Goal: Use online tool/utility: Use online tool/utility

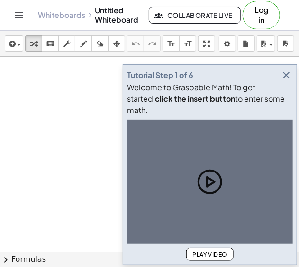
click at [71, 186] on div at bounding box center [149, 252] width 299 height 391
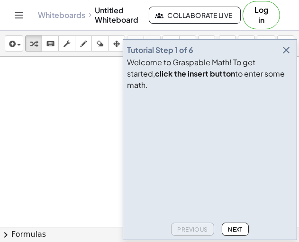
click at [287, 56] on icon "button" at bounding box center [285, 49] width 11 height 11
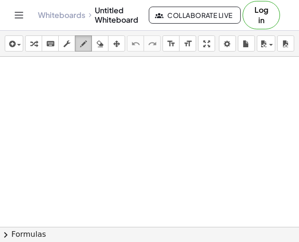
click at [81, 44] on icon "button" at bounding box center [83, 43] width 7 height 11
drag, startPoint x: 51, startPoint y: 96, endPoint x: 47, endPoint y: 129, distance: 33.4
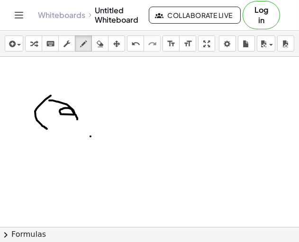
drag, startPoint x: 49, startPoint y: 100, endPoint x: 77, endPoint y: 120, distance: 34.0
drag, startPoint x: 70, startPoint y: 88, endPoint x: 72, endPoint y: 99, distance: 11.6
drag, startPoint x: 71, startPoint y: 87, endPoint x: 82, endPoint y: 81, distance: 12.3
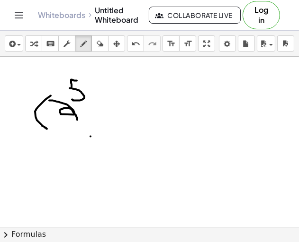
drag, startPoint x: 91, startPoint y: 118, endPoint x: 109, endPoint y: 83, distance: 39.4
drag, startPoint x: 97, startPoint y: 89, endPoint x: 116, endPoint y: 118, distance: 35.2
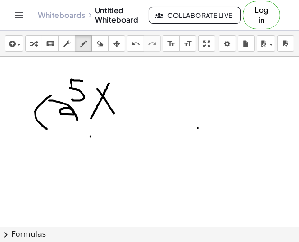
drag, startPoint x: 117, startPoint y: 83, endPoint x: 150, endPoint y: 117, distance: 47.5
drag, startPoint x: 146, startPoint y: 81, endPoint x: 156, endPoint y: 82, distance: 10.4
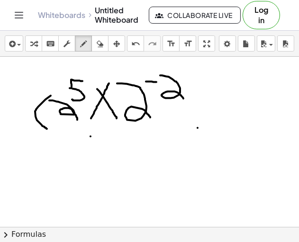
drag, startPoint x: 160, startPoint y: 75, endPoint x: 184, endPoint y: 100, distance: 34.8
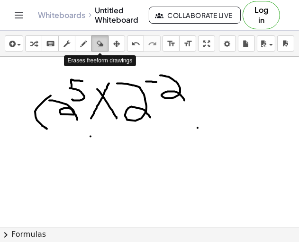
click at [98, 45] on icon "button" at bounding box center [100, 43] width 7 height 11
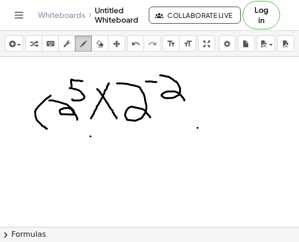
click at [82, 47] on icon "button" at bounding box center [83, 43] width 7 height 11
drag, startPoint x: 180, startPoint y: 66, endPoint x: 188, endPoint y: 130, distance: 64.4
drag, startPoint x: 215, startPoint y: 95, endPoint x: 236, endPoint y: 93, distance: 21.4
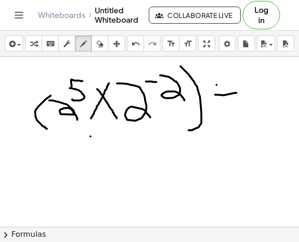
drag, startPoint x: 248, startPoint y: 70, endPoint x: 275, endPoint y: 123, distance: 59.3
drag, startPoint x: 266, startPoint y: 67, endPoint x: 266, endPoint y: 94, distance: 27.0
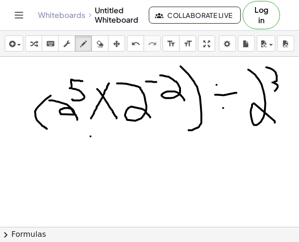
drag, startPoint x: 60, startPoint y: 158, endPoint x: 84, endPoint y: 184, distance: 35.8
drag, startPoint x: 78, startPoint y: 141, endPoint x: 77, endPoint y: 167, distance: 26.0
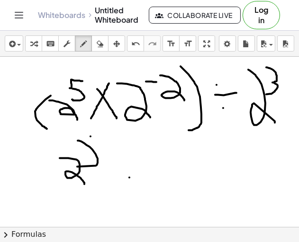
drag, startPoint x: 78, startPoint y: 139, endPoint x: 96, endPoint y: 133, distance: 18.7
drag, startPoint x: 108, startPoint y: 154, endPoint x: 118, endPoint y: 154, distance: 9.9
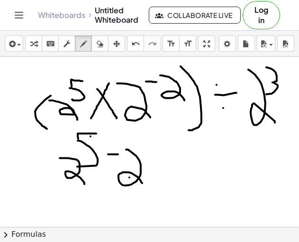
drag, startPoint x: 126, startPoint y: 150, endPoint x: 143, endPoint y: 184, distance: 38.1
drag, startPoint x: 143, startPoint y: 149, endPoint x: 154, endPoint y: 150, distance: 10.9
drag, startPoint x: 178, startPoint y: 140, endPoint x: 191, endPoint y: 164, distance: 26.9
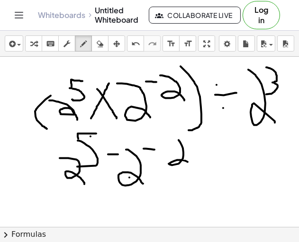
drag, startPoint x: 103, startPoint y: 206, endPoint x: 116, endPoint y: 206, distance: 12.8
drag, startPoint x: 106, startPoint y: 217, endPoint x: 118, endPoint y: 216, distance: 11.9
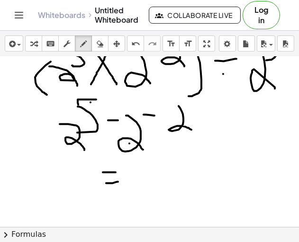
scroll to position [107, 0]
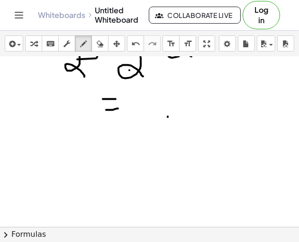
click at [168, 116] on div at bounding box center [149, 141] width 299 height 384
drag, startPoint x: 148, startPoint y: 104, endPoint x: 169, endPoint y: 134, distance: 36.1
click at [169, 134] on div at bounding box center [149, 141] width 299 height 384
drag, startPoint x: 163, startPoint y: 93, endPoint x: 168, endPoint y: 108, distance: 15.9
click at [168, 108] on div at bounding box center [149, 141] width 299 height 384
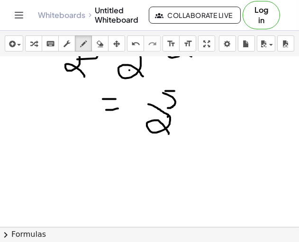
drag, startPoint x: 165, startPoint y: 91, endPoint x: 175, endPoint y: 91, distance: 9.9
click at [175, 91] on div at bounding box center [149, 141] width 299 height 384
drag, startPoint x: 184, startPoint y: 126, endPoint x: 204, endPoint y: 84, distance: 46.6
click at [204, 84] on div at bounding box center [149, 141] width 299 height 384
drag, startPoint x: 182, startPoint y: 100, endPoint x: 208, endPoint y: 136, distance: 45.1
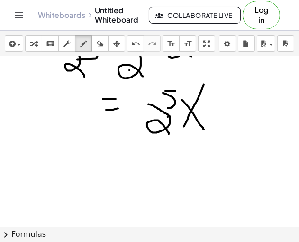
click at [208, 136] on div at bounding box center [149, 141] width 299 height 384
drag, startPoint x: 225, startPoint y: 90, endPoint x: 225, endPoint y: 116, distance: 25.6
click at [225, 116] on div at bounding box center [149, 141] width 299 height 384
drag, startPoint x: 218, startPoint y: 118, endPoint x: 245, endPoint y: 120, distance: 27.5
click at [245, 120] on div at bounding box center [149, 141] width 299 height 384
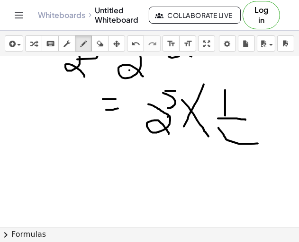
drag, startPoint x: 218, startPoint y: 128, endPoint x: 261, endPoint y: 142, distance: 45.2
click at [261, 142] on div at bounding box center [149, 141] width 299 height 384
drag, startPoint x: 242, startPoint y: 140, endPoint x: 242, endPoint y: 160, distance: 20.4
click at [242, 160] on div at bounding box center [149, 141] width 299 height 384
drag, startPoint x: 47, startPoint y: 171, endPoint x: 68, endPoint y: 170, distance: 20.9
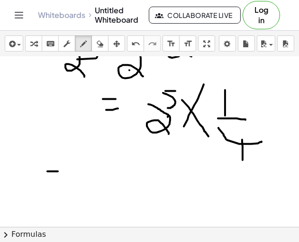
click at [68, 170] on div at bounding box center [149, 141] width 299 height 384
drag, startPoint x: 42, startPoint y: 180, endPoint x: 69, endPoint y: 182, distance: 27.0
click at [69, 182] on div at bounding box center [149, 141] width 299 height 384
drag, startPoint x: 85, startPoint y: 157, endPoint x: 98, endPoint y: 168, distance: 17.2
click at [94, 179] on div at bounding box center [149, 141] width 299 height 384
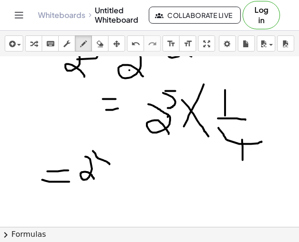
drag, startPoint x: 93, startPoint y: 151, endPoint x: 95, endPoint y: 164, distance: 13.5
click at [95, 164] on div at bounding box center [149, 141] width 299 height 384
drag, startPoint x: 95, startPoint y: 147, endPoint x: 106, endPoint y: 149, distance: 10.5
click at [106, 149] on div at bounding box center [149, 141] width 299 height 384
drag, startPoint x: 64, startPoint y: 187, endPoint x: 126, endPoint y: 175, distance: 63.2
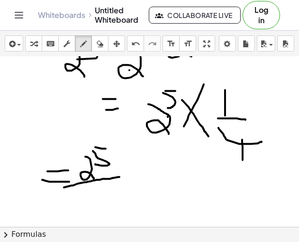
click at [126, 175] on div at bounding box center [149, 141] width 299 height 384
drag, startPoint x: 85, startPoint y: 184, endPoint x: 113, endPoint y: 192, distance: 28.6
click at [113, 192] on div at bounding box center [149, 141] width 299 height 384
drag, startPoint x: 106, startPoint y: 184, endPoint x: 106, endPoint y: 202, distance: 18.0
click at [106, 202] on div at bounding box center [149, 141] width 299 height 384
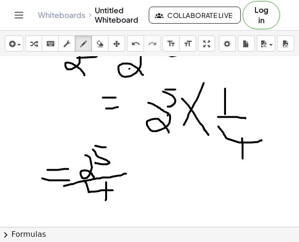
scroll to position [143, 0]
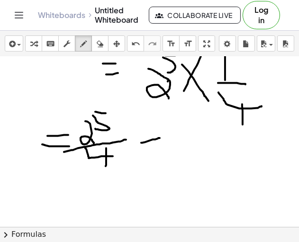
drag, startPoint x: 141, startPoint y: 142, endPoint x: 160, endPoint y: 138, distance: 19.5
click at [160, 138] on div at bounding box center [149, 106] width 299 height 384
click at [146, 131] on div at bounding box center [149, 106] width 299 height 384
click at [149, 148] on div at bounding box center [149, 106] width 299 height 384
drag, startPoint x: 172, startPoint y: 124, endPoint x: 187, endPoint y: 159, distance: 37.4
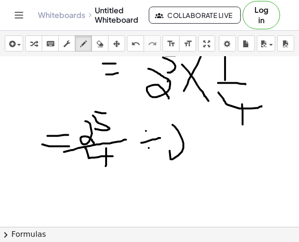
click at [187, 159] on div at bounding box center [149, 106] width 299 height 384
drag, startPoint x: 187, startPoint y: 118, endPoint x: 194, endPoint y: 139, distance: 21.4
click at [194, 139] on div at bounding box center [149, 106] width 299 height 384
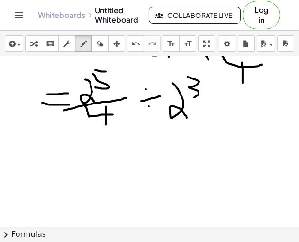
scroll to position [186, 0]
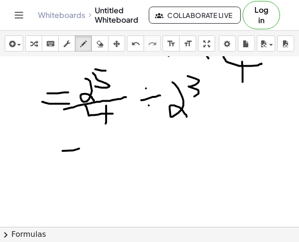
drag, startPoint x: 62, startPoint y: 151, endPoint x: 83, endPoint y: 148, distance: 20.6
click at [83, 148] on div at bounding box center [149, 63] width 299 height 384
drag, startPoint x: 61, startPoint y: 154, endPoint x: 86, endPoint y: 153, distance: 25.1
click at [86, 153] on div at bounding box center [149, 63] width 299 height 384
drag, startPoint x: 100, startPoint y: 133, endPoint x: 112, endPoint y: 154, distance: 24.8
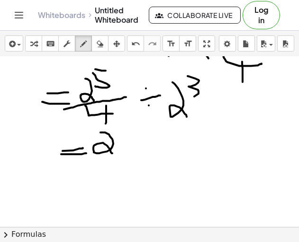
click at [112, 154] on div at bounding box center [149, 63] width 299 height 384
drag, startPoint x: 111, startPoint y: 128, endPoint x: 116, endPoint y: 142, distance: 13.9
click at [116, 142] on div at bounding box center [149, 63] width 299 height 384
drag, startPoint x: 113, startPoint y: 127, endPoint x: 127, endPoint y: 127, distance: 14.2
click at [127, 127] on div at bounding box center [149, 63] width 299 height 384
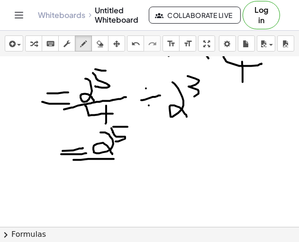
drag, startPoint x: 73, startPoint y: 160, endPoint x: 124, endPoint y: 159, distance: 50.2
click at [124, 159] on div at bounding box center [149, 63] width 299 height 384
drag, startPoint x: 77, startPoint y: 169, endPoint x: 105, endPoint y: 178, distance: 29.0
click at [105, 178] on div at bounding box center [149, 63] width 299 height 384
drag, startPoint x: 94, startPoint y: 168, endPoint x: 96, endPoint y: 191, distance: 23.3
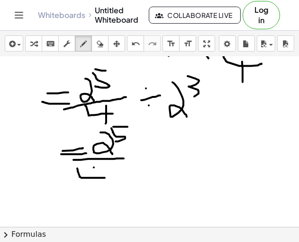
click at [96, 191] on div at bounding box center [149, 63] width 299 height 384
drag, startPoint x: 131, startPoint y: 130, endPoint x: 142, endPoint y: 132, distance: 10.5
click at [142, 132] on div at bounding box center [149, 63] width 299 height 384
drag, startPoint x: 153, startPoint y: 129, endPoint x: 160, endPoint y: 147, distance: 19.8
click at [160, 147] on div at bounding box center [149, 63] width 299 height 384
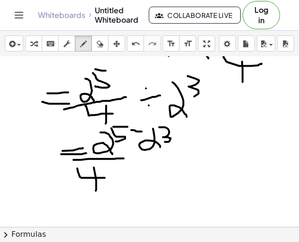
drag
click at [164, 142] on div at bounding box center [149, 63] width 299 height 384
click at [145, 127] on div at bounding box center [149, 63] width 299 height 384
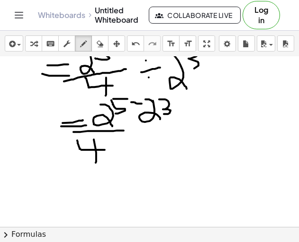
scroll to position [223, 0]
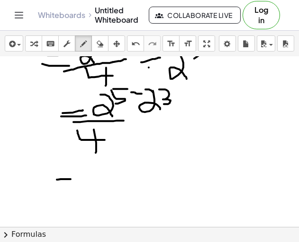
click at [78, 178] on div at bounding box center [149, 89] width 299 height 512
click at [80, 189] on div at bounding box center [149, 89] width 299 height 512
click at [111, 198] on div at bounding box center [149, 89] width 299 height 512
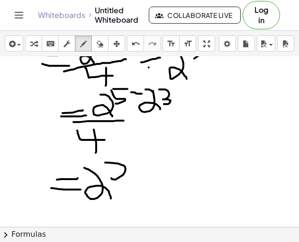
drag, startPoint x: 105, startPoint y: 162, endPoint x: 127, endPoint y: 187, distance: 32.8
click at [127, 187] on div at bounding box center [149, 89] width 299 height 512
click at [129, 206] on div at bounding box center [149, 89] width 299 height 512
click at [121, 216] on div at bounding box center [149, 89] width 299 height 512
drag, startPoint x: 107, startPoint y: 210, endPoint x: 107, endPoint y: 226, distance: 16.6
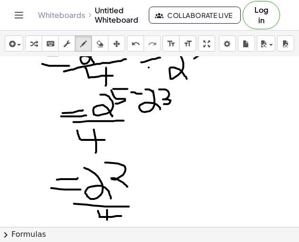
click at [107, 226] on div at bounding box center [149, 89] width 299 height 512
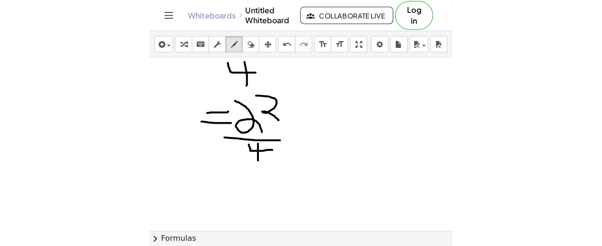
scroll to position [252, 0]
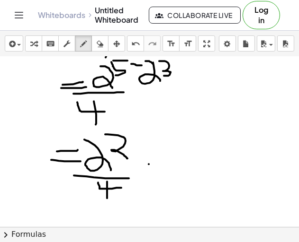
drag, startPoint x: 149, startPoint y: 164, endPoint x: 157, endPoint y: 164, distance: 8.5
click at [157, 164] on div at bounding box center [149, 146] width 299 height 683
drag, startPoint x: 147, startPoint y: 170, endPoint x: 155, endPoint y: 168, distance: 9.0
click at [155, 168] on div at bounding box center [149, 146] width 299 height 683
drag, startPoint x: 177, startPoint y: 129, endPoint x: 197, endPoint y: 140, distance: 22.7
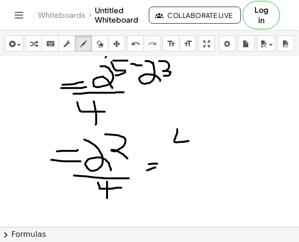
click at [197, 140] on div at bounding box center [149, 146] width 299 height 683
drag, startPoint x: 182, startPoint y: 123, endPoint x: 185, endPoint y: 161, distance: 38.0
click at [185, 161] on div at bounding box center [149, 146] width 299 height 683
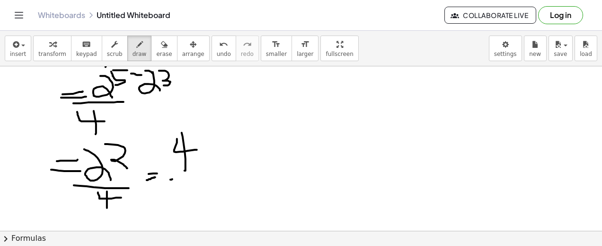
drag, startPoint x: 170, startPoint y: 179, endPoint x: 186, endPoint y: 175, distance: 15.7
click at [186, 175] on div at bounding box center [301, 155] width 602 height 683
drag, startPoint x: 177, startPoint y: 177, endPoint x: 212, endPoint y: 162, distance: 37.5
click at [212, 162] on div at bounding box center [301, 155] width 602 height 683
drag, startPoint x: 183, startPoint y: 187, endPoint x: 210, endPoint y: 195, distance: 28.2
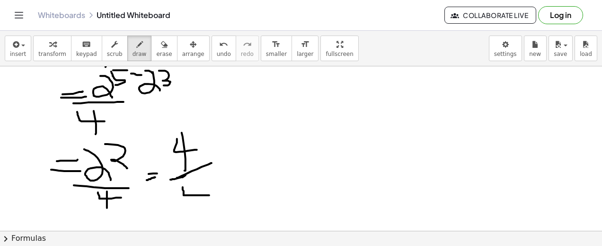
click at [210, 195] on div at bounding box center [301, 155] width 602 height 683
drag, startPoint x: 200, startPoint y: 186, endPoint x: 199, endPoint y: 209, distance: 23.7
click at [199, 209] on div at bounding box center [301, 155] width 602 height 683
click at [252, 157] on div at bounding box center [301, 155] width 602 height 683
click at [258, 164] on div at bounding box center [301, 155] width 602 height 683
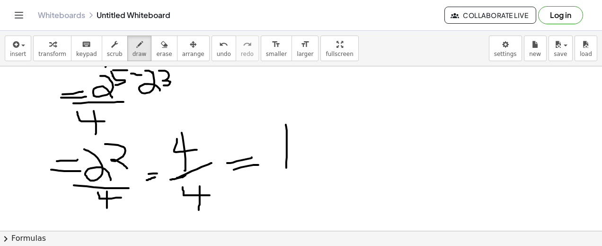
click at [286, 178] on div at bounding box center [301, 155] width 602 height 683
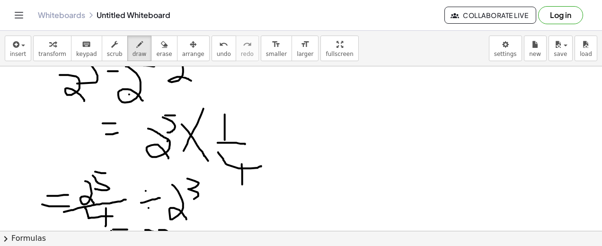
scroll to position [0, 0]
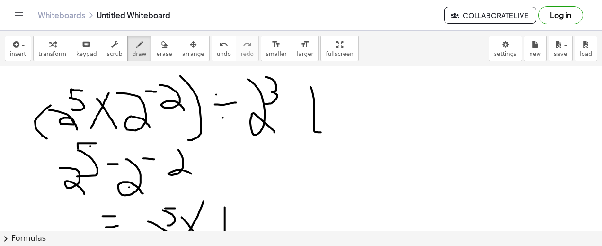
drag, startPoint x: 311, startPoint y: 86, endPoint x: 340, endPoint y: 126, distance: 49.8
drag, startPoint x: 343, startPoint y: 129, endPoint x: 357, endPoint y: 132, distance: 15.0
drag, startPoint x: 343, startPoint y: 106, endPoint x: 357, endPoint y: 106, distance: 13.7
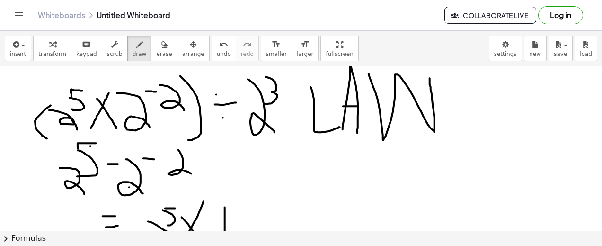
drag, startPoint x: 369, startPoint y: 73, endPoint x: 430, endPoint y: 78, distance: 61.2
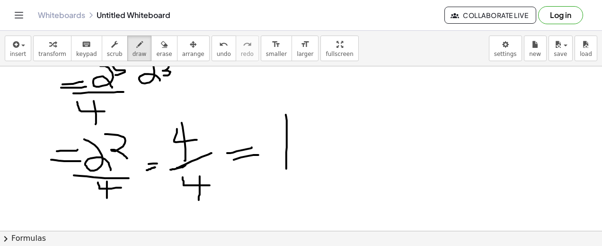
scroll to position [260, 0]
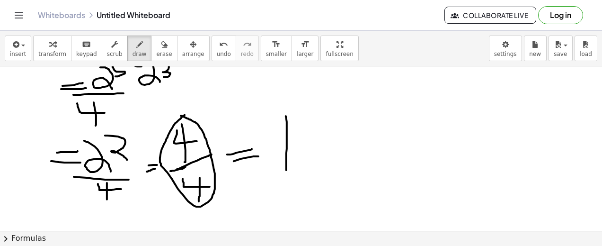
click at [181, 115] on div at bounding box center [301, 147] width 602 height 683
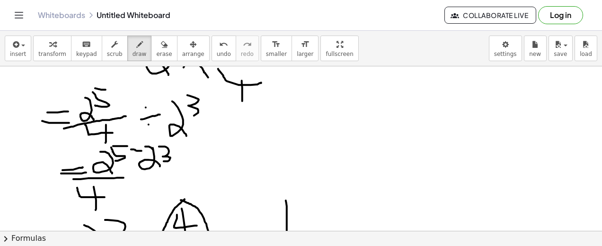
scroll to position [178, 0]
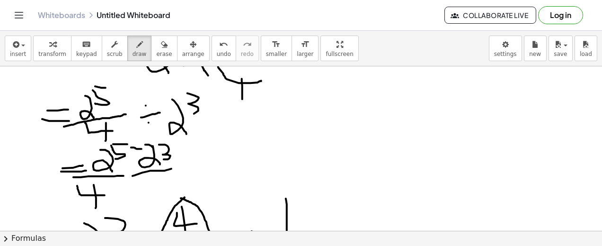
drag, startPoint x: 133, startPoint y: 175, endPoint x: 179, endPoint y: 165, distance: 47.9
click at [179, 165] on div at bounding box center [301, 229] width 602 height 683
drag, startPoint x: 150, startPoint y: 181, endPoint x: 151, endPoint y: 196, distance: 14.7
click at [151, 196] on div at bounding box center [301, 229] width 602 height 683
drag, startPoint x: 327, startPoint y: 90, endPoint x: 335, endPoint y: 117, distance: 28.2
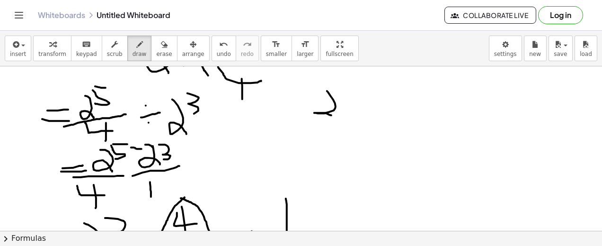
click at [298, 117] on div at bounding box center [301, 229] width 602 height 683
drag, startPoint x: 338, startPoint y: 89, endPoint x: 341, endPoint y: 103, distance: 14.9
click at [298, 103] on div at bounding box center [301, 229] width 602 height 683
click at [298, 86] on div at bounding box center [301, 229] width 602 height 683
drag, startPoint x: 357, startPoint y: 94, endPoint x: 361, endPoint y: 90, distance: 5.4
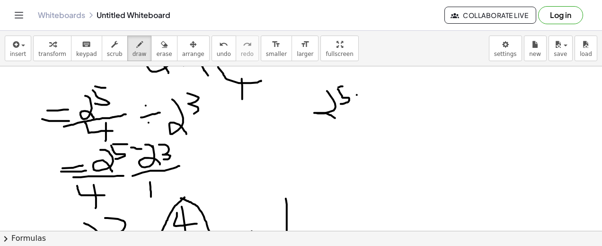
click at [298, 90] on div at bounding box center [301, 229] width 602 height 683
drag, startPoint x: 373, startPoint y: 88, endPoint x: 385, endPoint y: 119, distance: 34.0
click at [298, 119] on div at bounding box center [301, 229] width 602 height 683
drag, startPoint x: 384, startPoint y: 82, endPoint x: 384, endPoint y: 94, distance: 11.8
click at [298, 94] on div at bounding box center [301, 229] width 602 height 683
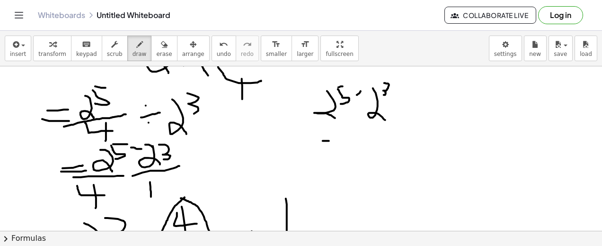
drag, startPoint x: 323, startPoint y: 140, endPoint x: 329, endPoint y: 140, distance: 6.2
click at [298, 140] on div at bounding box center [301, 229] width 602 height 683
click at [298, 147] on div at bounding box center [301, 229] width 602 height 683
drag, startPoint x: 329, startPoint y: 141, endPoint x: 343, endPoint y: 158, distance: 22.0
click at [298, 158] on div at bounding box center [301, 229] width 602 height 683
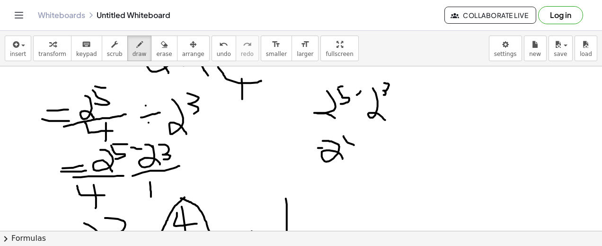
drag, startPoint x: 344, startPoint y: 135, endPoint x: 345, endPoint y: 145, distance: 9.6
click at [298, 145] on div at bounding box center [301, 229] width 602 height 683
drag, startPoint x: 346, startPoint y: 132, endPoint x: 356, endPoint y: 132, distance: 9.9
click at [298, 132] on div at bounding box center [301, 229] width 602 height 683
drag, startPoint x: 356, startPoint y: 136, endPoint x: 365, endPoint y: 134, distance: 8.7
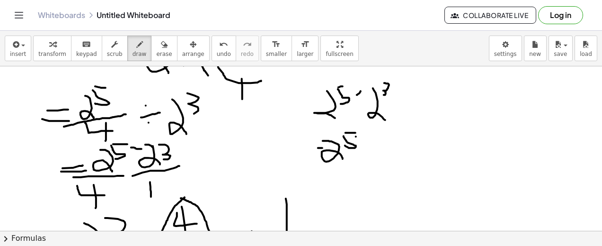
click at [298, 134] on div at bounding box center [301, 229] width 602 height 683
drag, startPoint x: 379, startPoint y: 130, endPoint x: 375, endPoint y: 138, distance: 8.5
click at [298, 138] on div at bounding box center [301, 229] width 602 height 683
drag, startPoint x: 392, startPoint y: 140, endPoint x: 404, endPoint y: 139, distance: 12.3
click at [298, 139] on div at bounding box center [301, 229] width 602 height 683
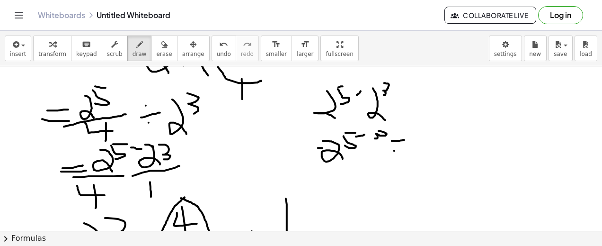
drag, startPoint x: 394, startPoint y: 150, endPoint x: 400, endPoint y: 149, distance: 5.4
click at [298, 149] on div at bounding box center [301, 229] width 602 height 683
drag, startPoint x: 409, startPoint y: 141, endPoint x: 429, endPoint y: 162, distance: 29.1
click at [298, 162] on div at bounding box center [301, 229] width 602 height 683
drag, startPoint x: 429, startPoint y: 132, endPoint x: 453, endPoint y: 151, distance: 30.6
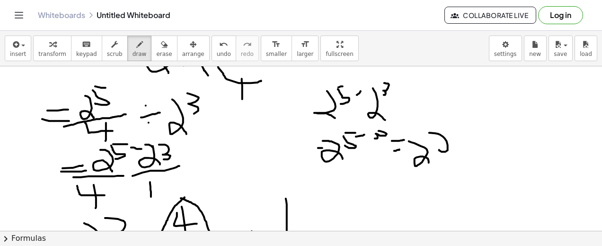
click at [298, 151] on div at bounding box center [301, 229] width 602 height 683
click at [298, 86] on div at bounding box center [301, 229] width 602 height 683
click at [298, 98] on div at bounding box center [301, 229] width 602 height 683
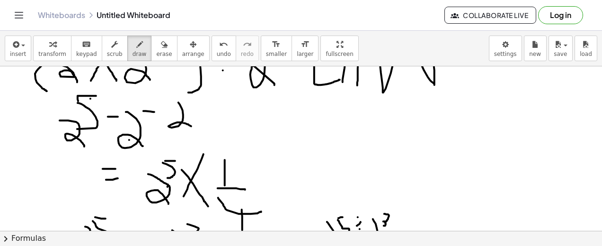
scroll to position [44, 0]
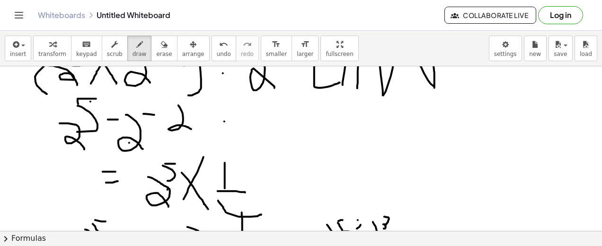
drag, startPoint x: 224, startPoint y: 121, endPoint x: 240, endPoint y: 121, distance: 15.6
drag, startPoint x: 221, startPoint y: 129, endPoint x: 233, endPoint y: 129, distance: 11.8
drag, startPoint x: 265, startPoint y: 106, endPoint x: 281, endPoint y: 108, distance: 15.9
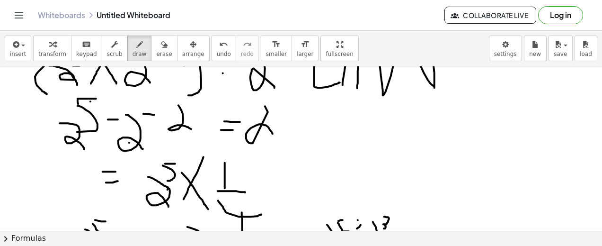
drag, startPoint x: 280, startPoint y: 99, endPoint x: 280, endPoint y: 115, distance: 15.6
drag, startPoint x: 283, startPoint y: 100, endPoint x: 289, endPoint y: 100, distance: 5.7
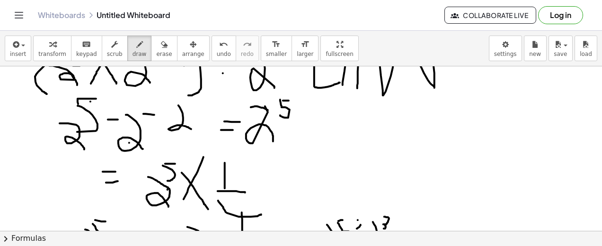
drag, startPoint x: 268, startPoint y: 109, endPoint x: 243, endPoint y: 109, distance: 24.6
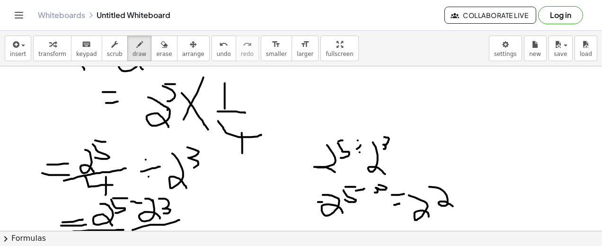
scroll to position [151, 0]
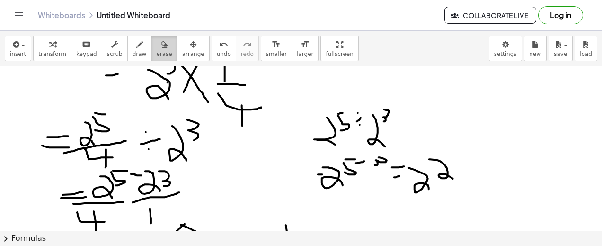
click at [161, 39] on icon "button" at bounding box center [164, 44] width 7 height 11
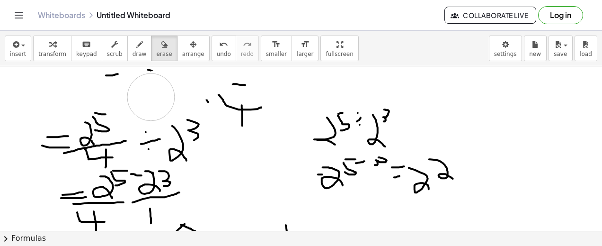
drag, startPoint x: 213, startPoint y: 70, endPoint x: 87, endPoint y: 151, distance: 149.0
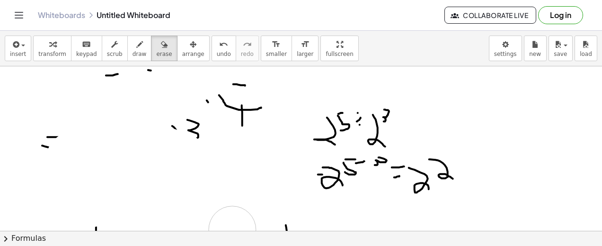
drag, startPoint x: 100, startPoint y: 116, endPoint x: 282, endPoint y: 259, distance: 230.9
click at [282, 246] on html "Graspable Math Activities Get Started Activity Bank Assigned Work Classes White…" at bounding box center [301, 123] width 602 height 246
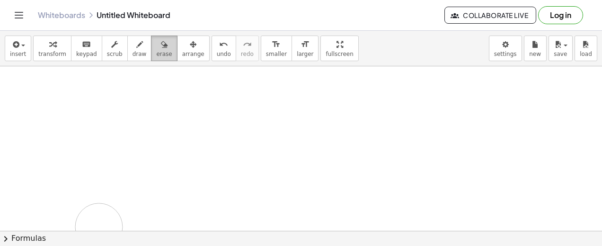
drag, startPoint x: 401, startPoint y: 102, endPoint x: 151, endPoint y: 49, distance: 256.0
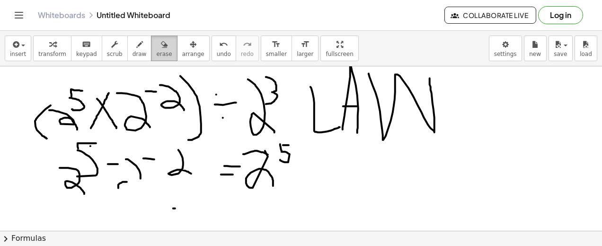
click at [161, 49] on icon "button" at bounding box center [164, 44] width 7 height 11
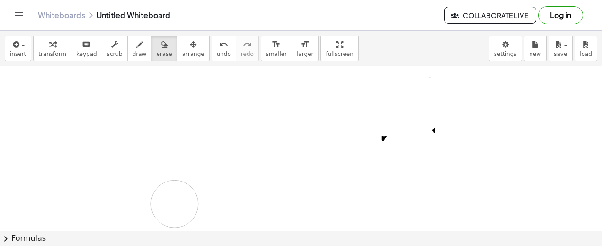
drag, startPoint x: 418, startPoint y: 110, endPoint x: 282, endPoint y: 245, distance: 191.8
drag, startPoint x: 142, startPoint y: 56, endPoint x: 385, endPoint y: 135, distance: 255.4
click at [298, 135] on div "insert select one: Math Expression Function Text Youtube Video Graphing Geometr…" at bounding box center [301, 138] width 602 height 215
drag, startPoint x: 385, startPoint y: 135, endPoint x: 371, endPoint y: 70, distance: 66.8
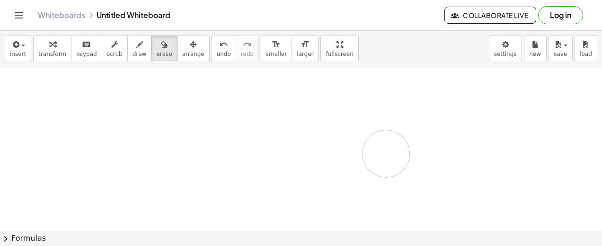
click at [133, 51] on span "draw" at bounding box center [140, 54] width 14 height 7
